Goal: Find specific page/section: Find specific page/section

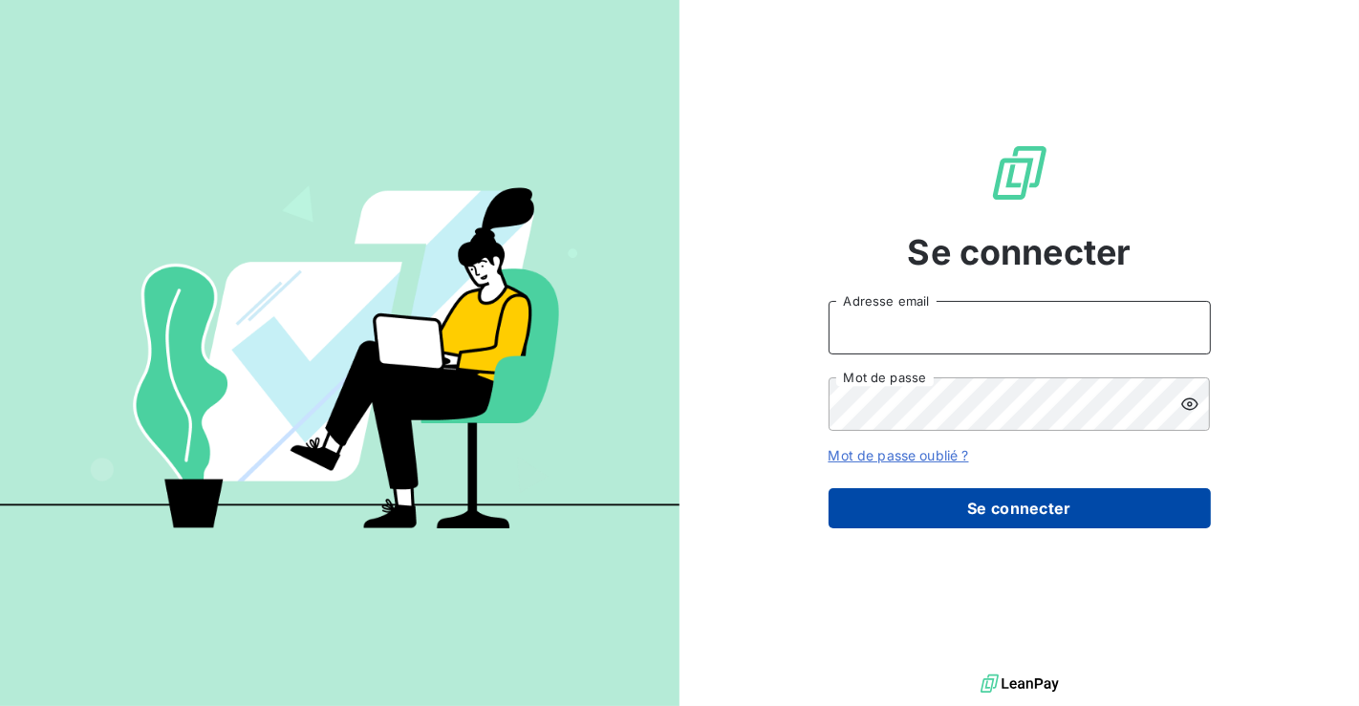
type input "location2@sanirun.com"
click at [1046, 521] on button "Se connecter" at bounding box center [1020, 508] width 382 height 40
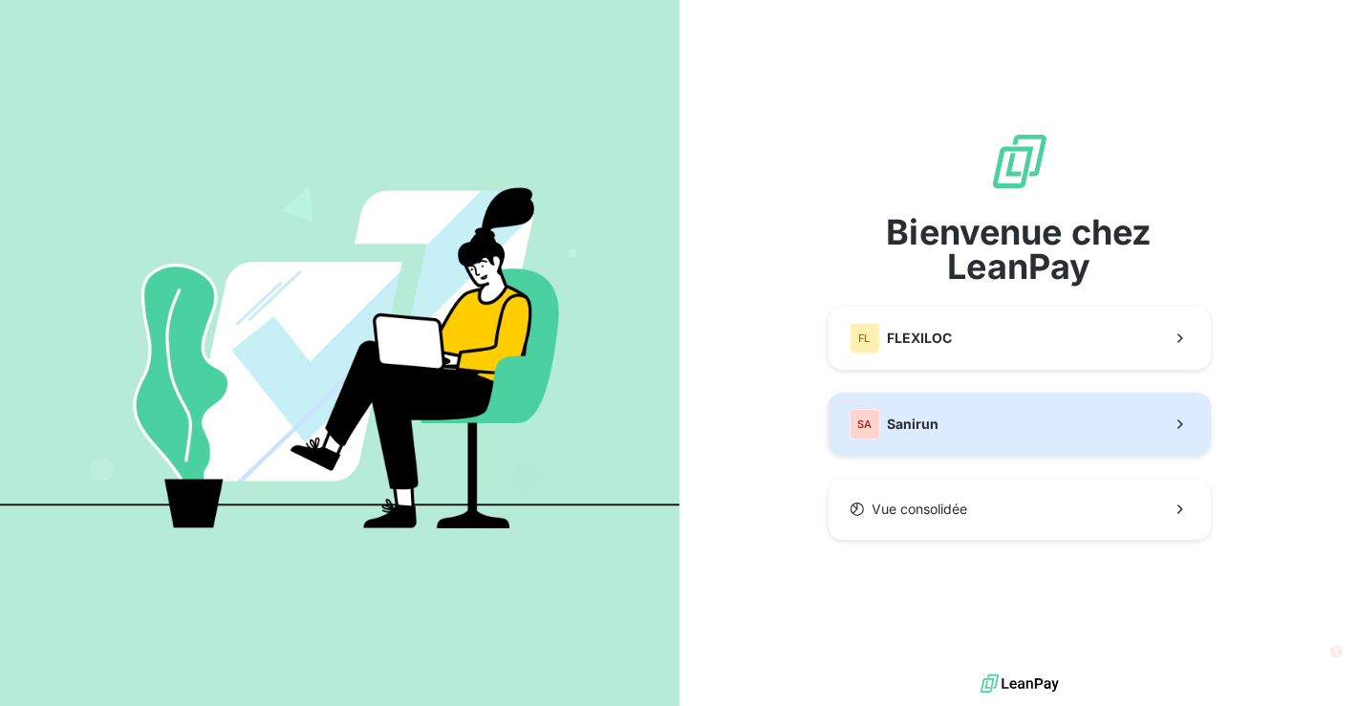
drag, startPoint x: 1004, startPoint y: 433, endPoint x: 1051, endPoint y: 427, distance: 47.2
click at [1004, 433] on button "SA Sanirun" at bounding box center [1020, 424] width 382 height 63
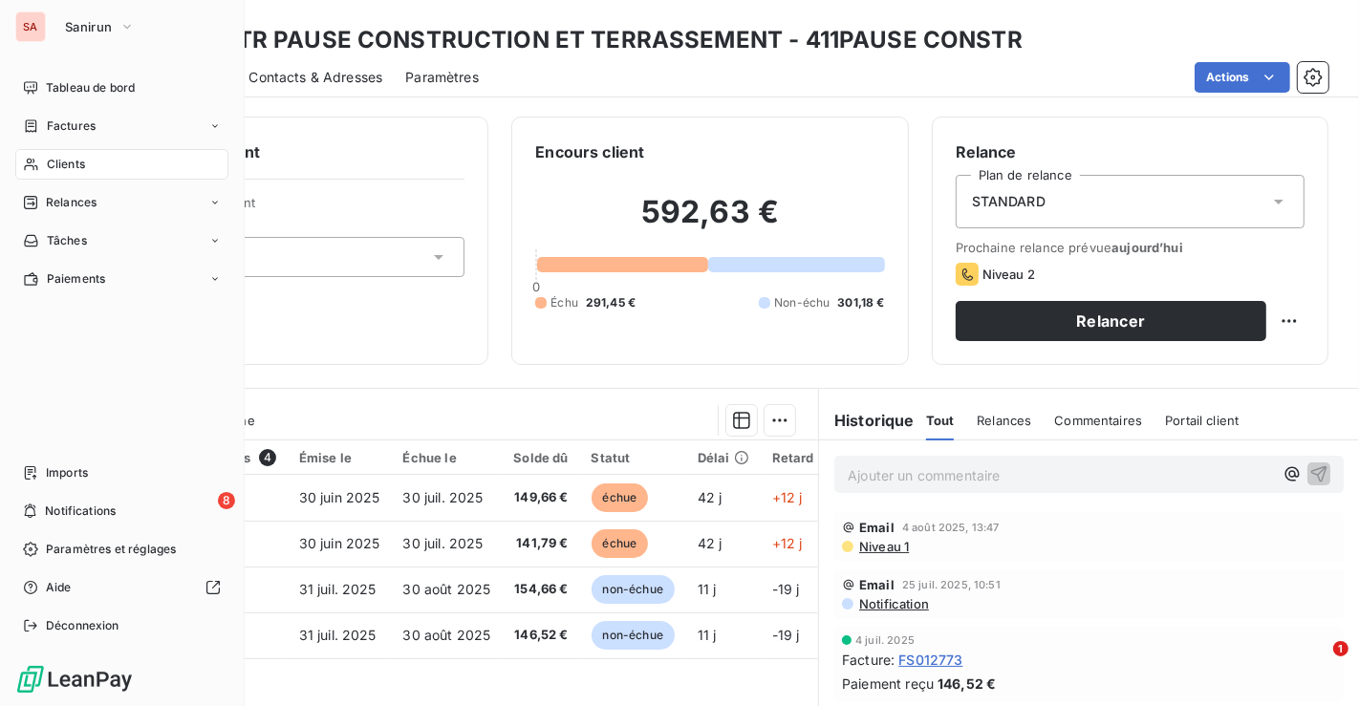
click at [68, 156] on span "Clients" at bounding box center [66, 164] width 38 height 17
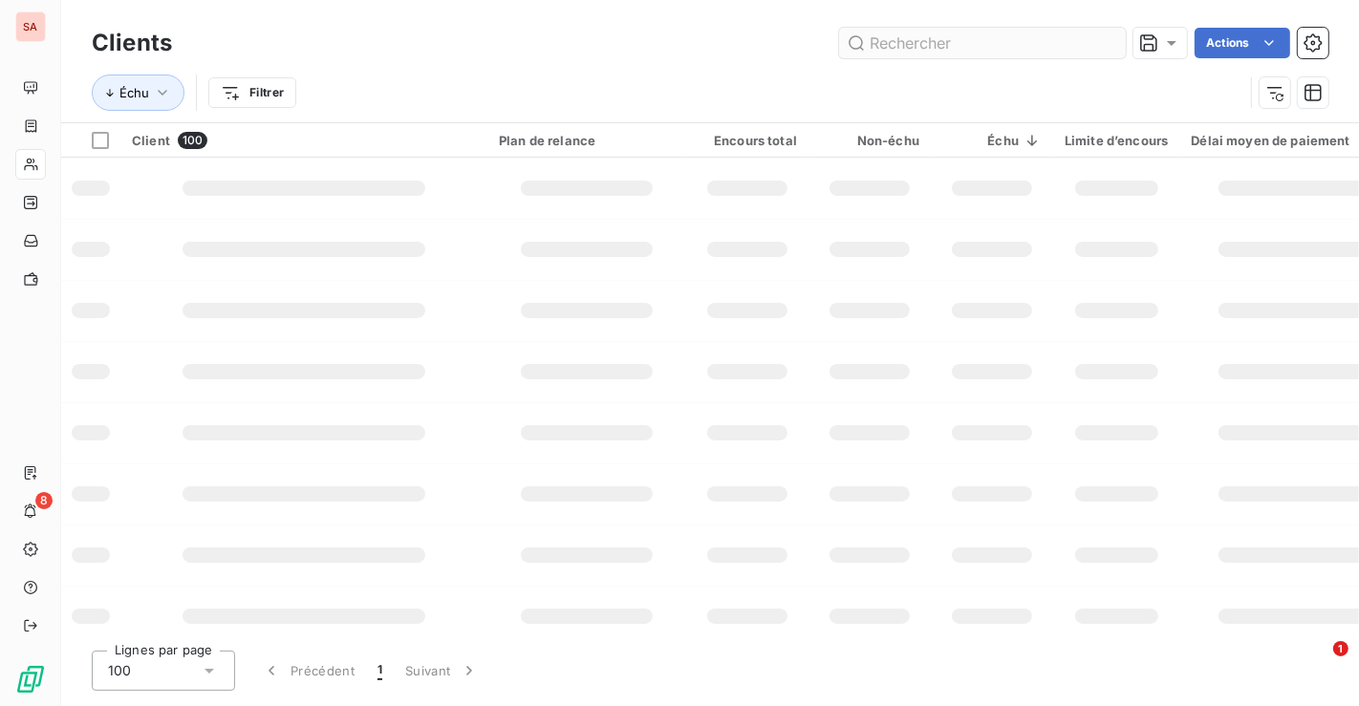
click at [1013, 43] on input "text" at bounding box center [982, 43] width 287 height 31
type input "valgo"
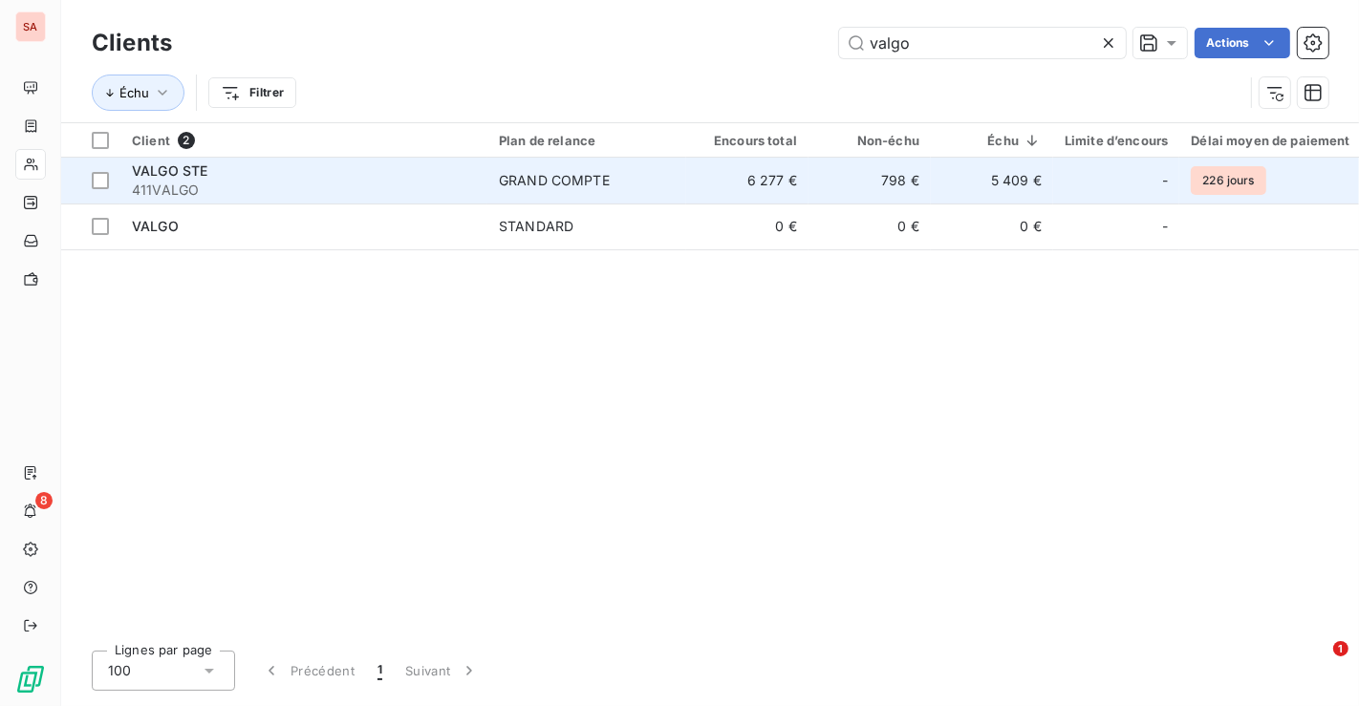
click at [727, 187] on td "6 277 €" at bounding box center [747, 181] width 122 height 46
